Goal: Contribute content

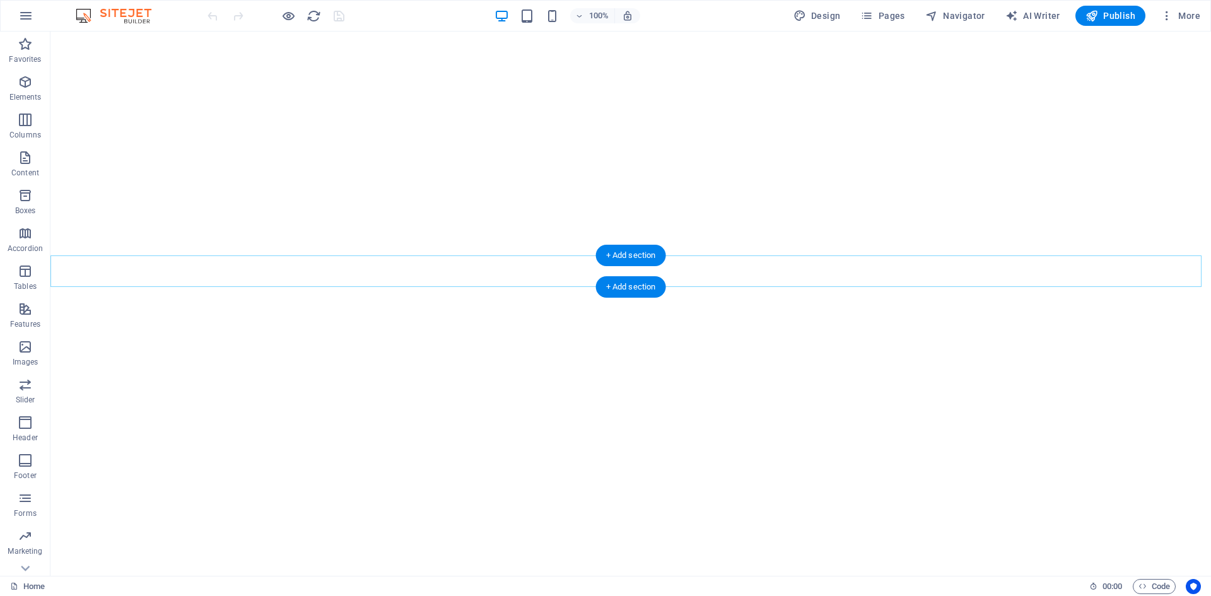
click at [604, 265] on div "+ Add section" at bounding box center [631, 255] width 70 height 21
select select "px"
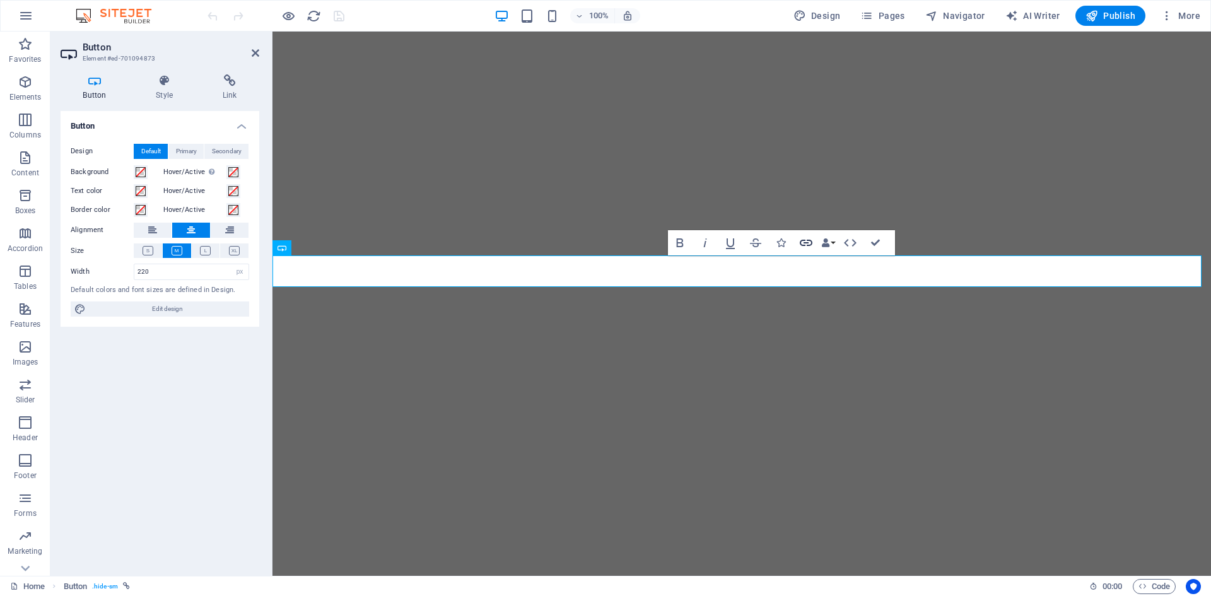
click at [806, 243] on icon "button" at bounding box center [805, 243] width 13 height 6
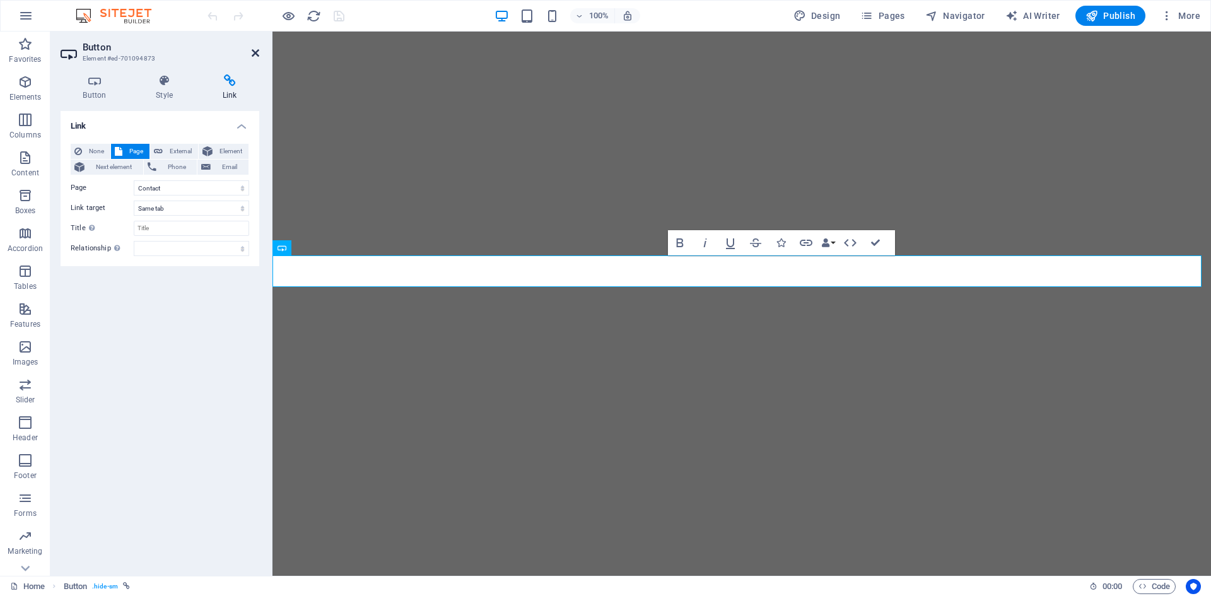
click at [253, 51] on icon at bounding box center [256, 53] width 8 height 10
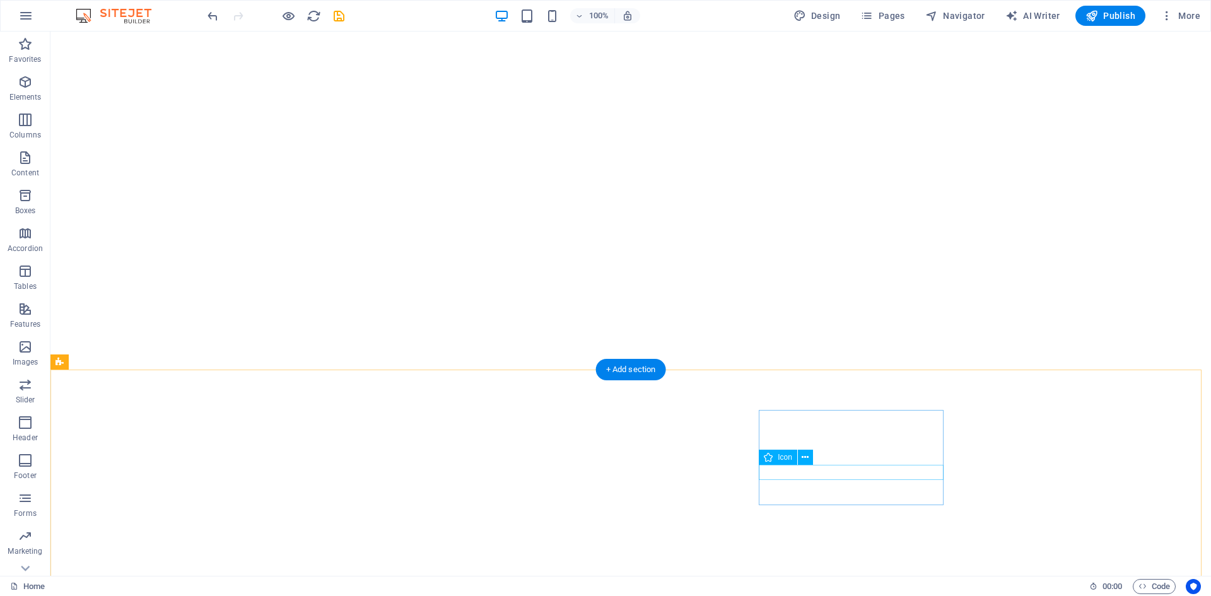
select select "xMidYMid"
select select "px"
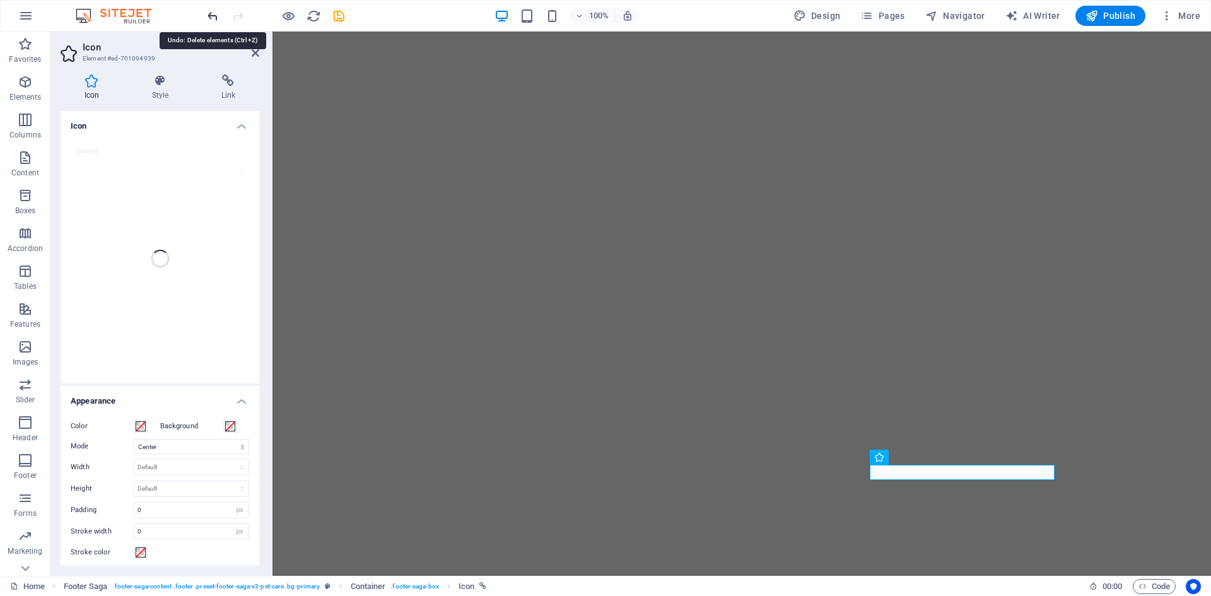
click at [209, 14] on icon "undo" at bounding box center [213, 16] width 15 height 15
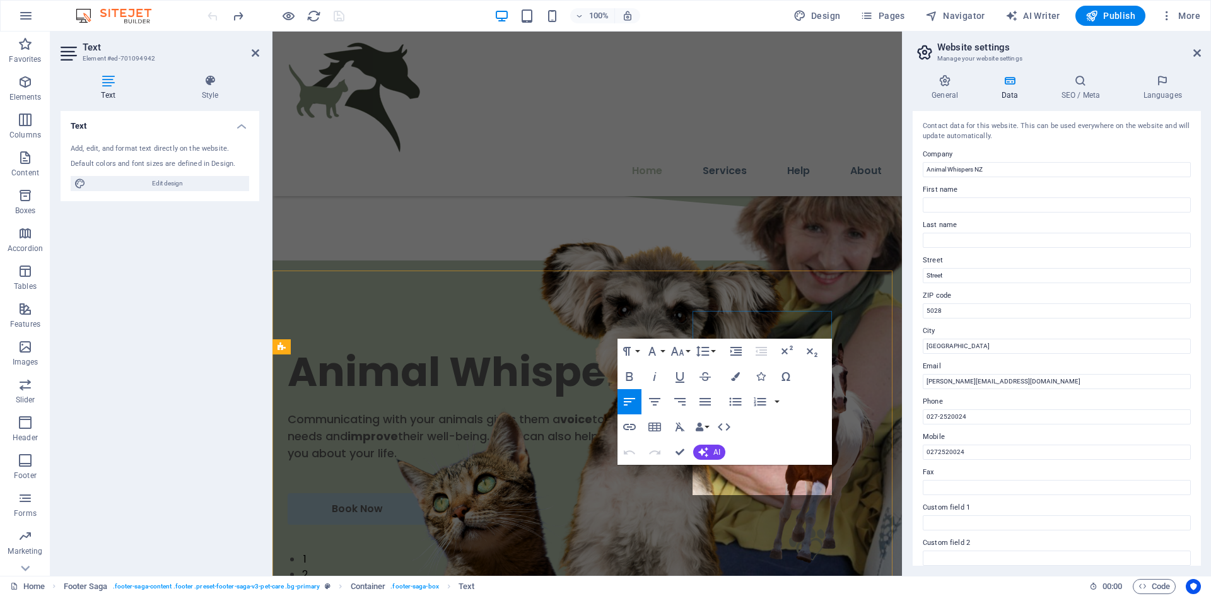
scroll to position [4806, 0]
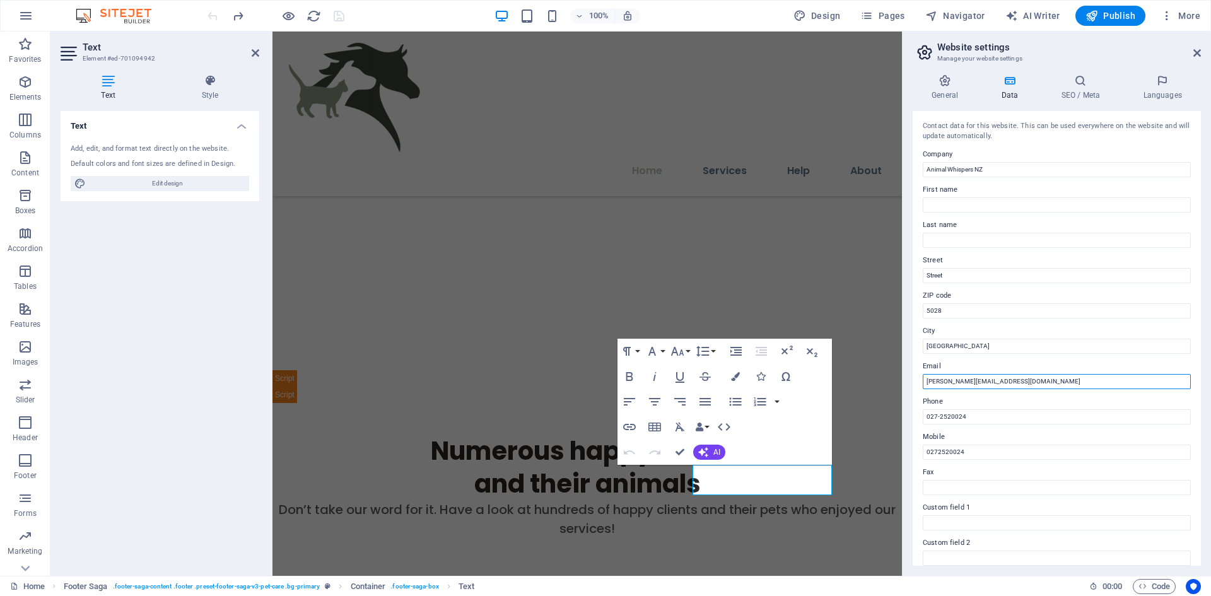
drag, startPoint x: 953, startPoint y: 379, endPoint x: 929, endPoint y: 379, distance: 24.0
click at [929, 379] on input "[PERSON_NAME][EMAIL_ADDRESS][DOMAIN_NAME]" at bounding box center [1056, 381] width 268 height 15
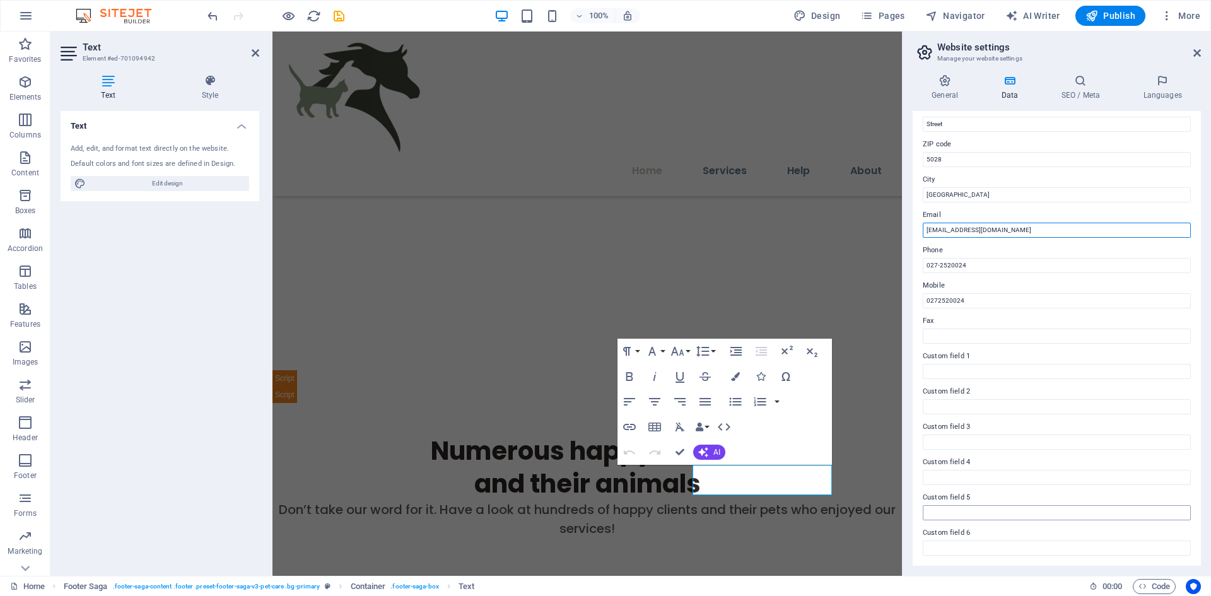
scroll to position [0, 0]
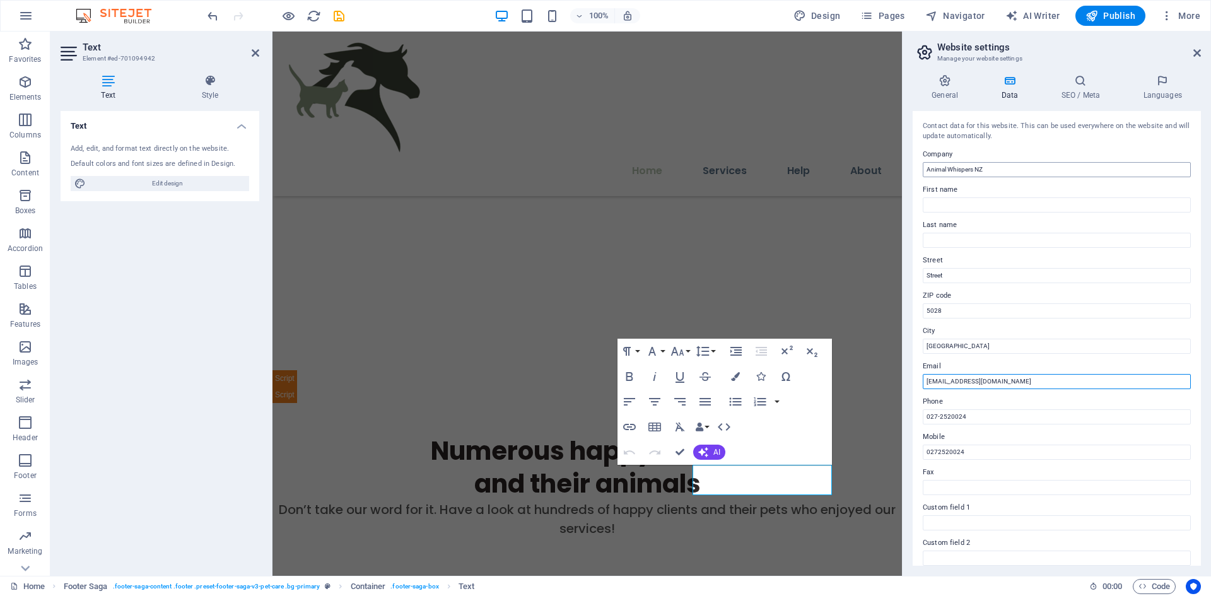
type input "[EMAIL_ADDRESS][DOMAIN_NAME]"
click at [1008, 168] on input "Animal Whispers NZ" at bounding box center [1056, 169] width 268 height 15
click at [1105, 11] on span "Publish" at bounding box center [1110, 15] width 50 height 13
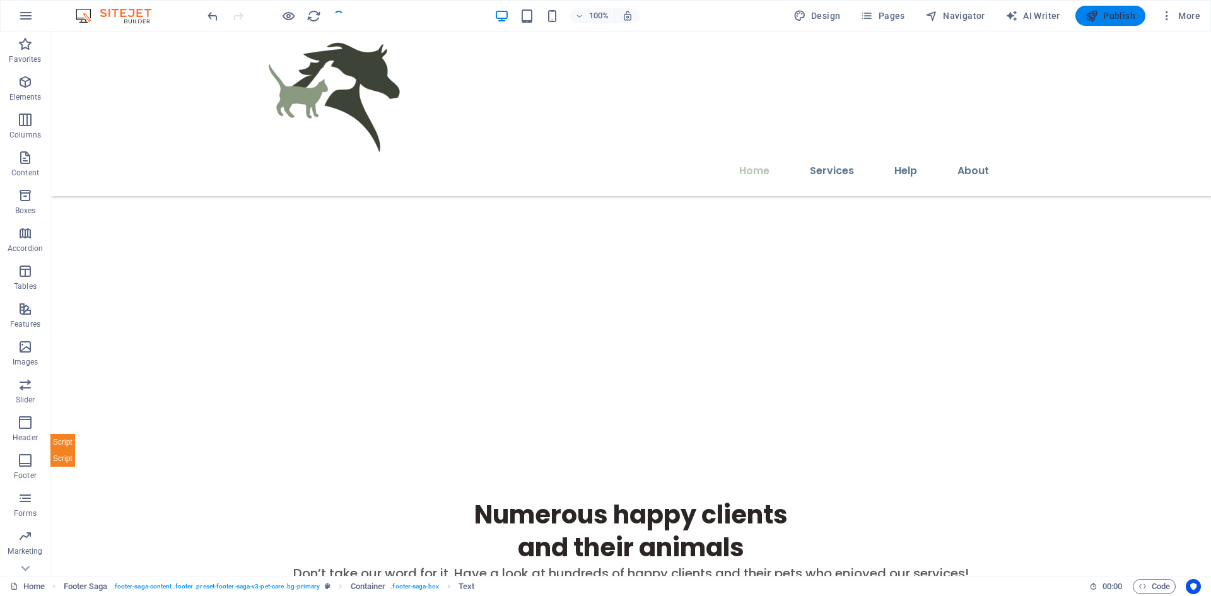
scroll to position [4297, 0]
